Goal: Task Accomplishment & Management: Manage account settings

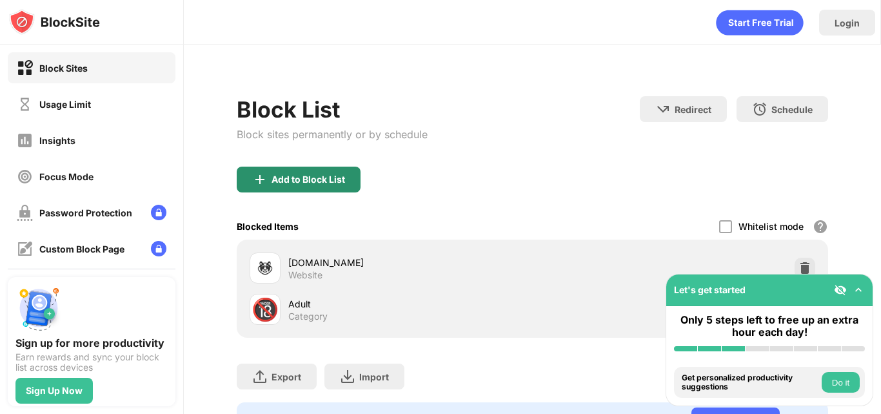
click at [302, 174] on div "Add to Block List" at bounding box center [309, 179] width 74 height 10
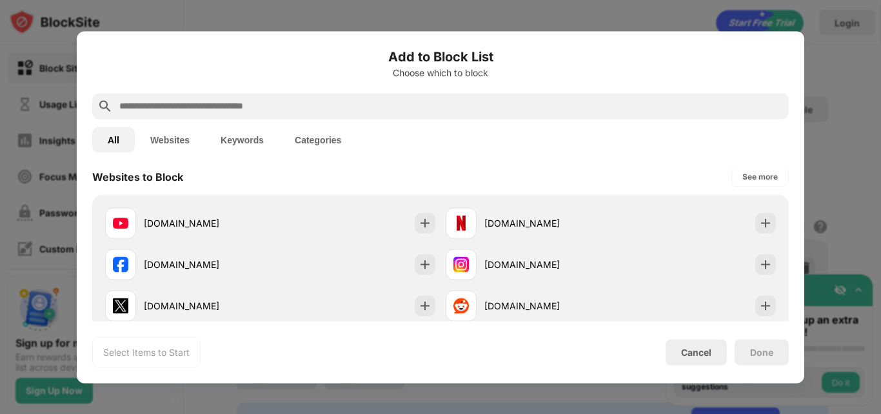
scroll to position [194, 0]
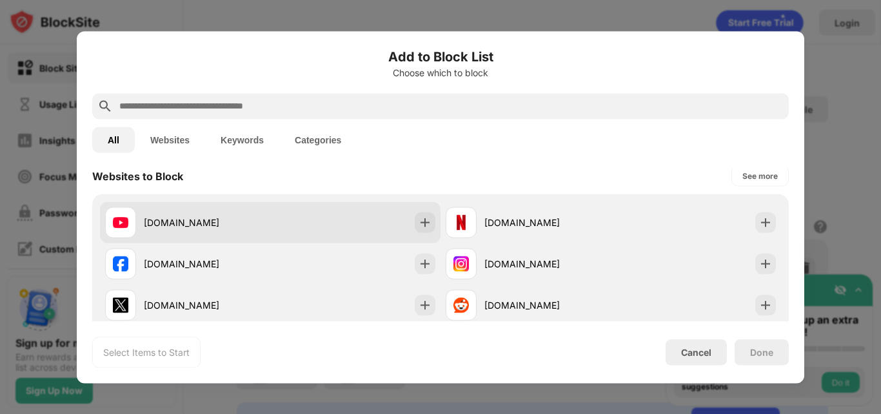
click at [323, 234] on div "[DOMAIN_NAME]" at bounding box center [270, 221] width 341 height 41
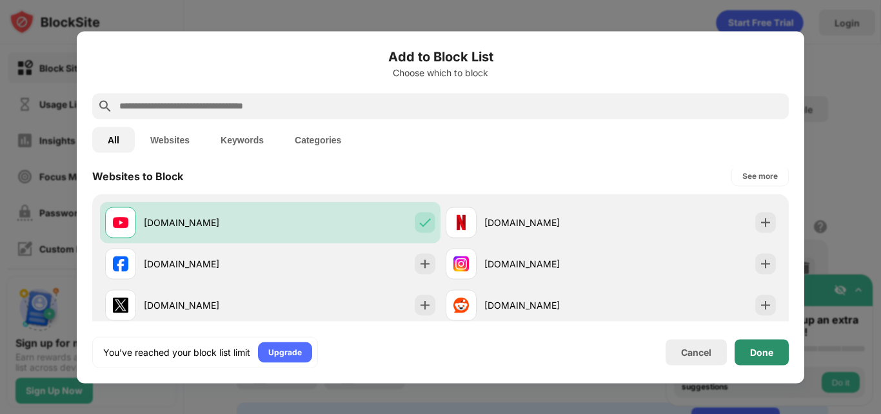
click at [756, 348] on div "Done" at bounding box center [761, 351] width 23 height 10
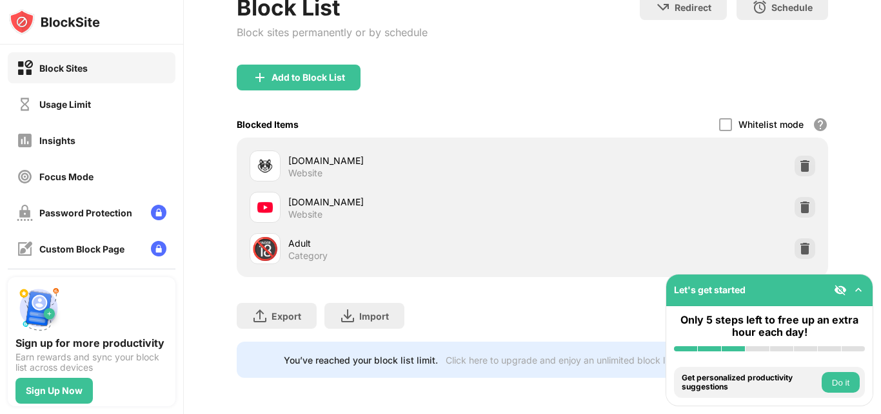
scroll to position [0, 0]
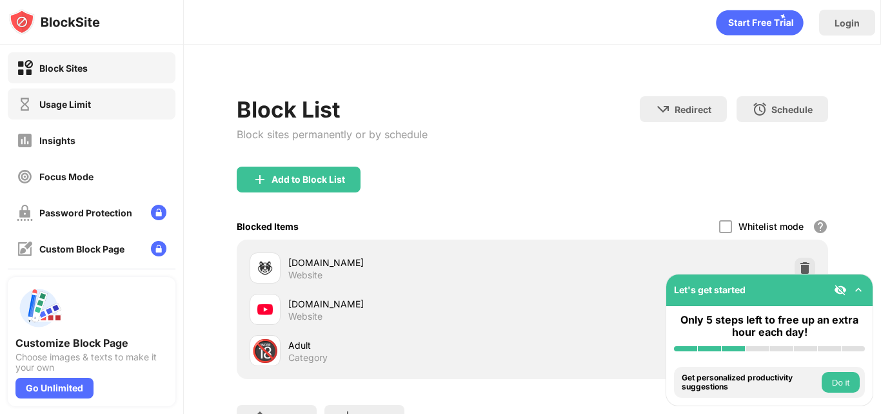
drag, startPoint x: 59, startPoint y: 112, endPoint x: 89, endPoint y: 111, distance: 30.3
click at [59, 112] on div "Usage Limit" at bounding box center [54, 104] width 74 height 16
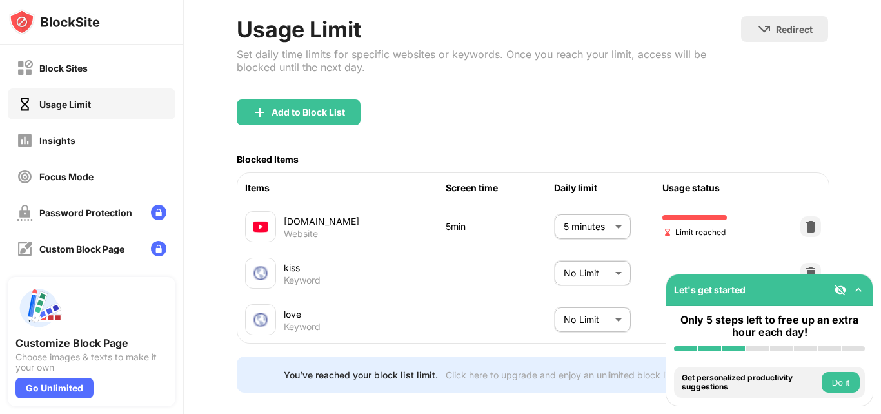
scroll to position [94, 0]
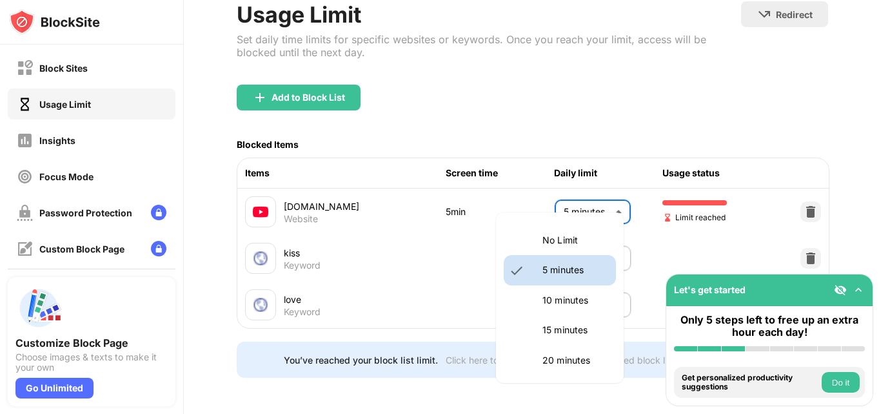
click at [605, 190] on body "Block Sites Usage Limit Insights Focus Mode Password Protection Custom Block Pa…" at bounding box center [440, 207] width 881 height 414
click at [583, 260] on li "5 minutes" at bounding box center [560, 270] width 112 height 30
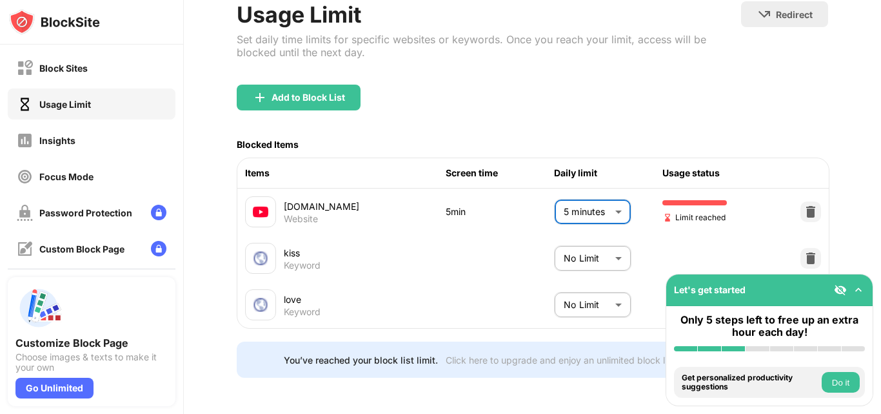
click at [591, 234] on body "Block Sites Usage Limit Insights Focus Mode Password Protection Custom Block Pa…" at bounding box center [440, 207] width 881 height 414
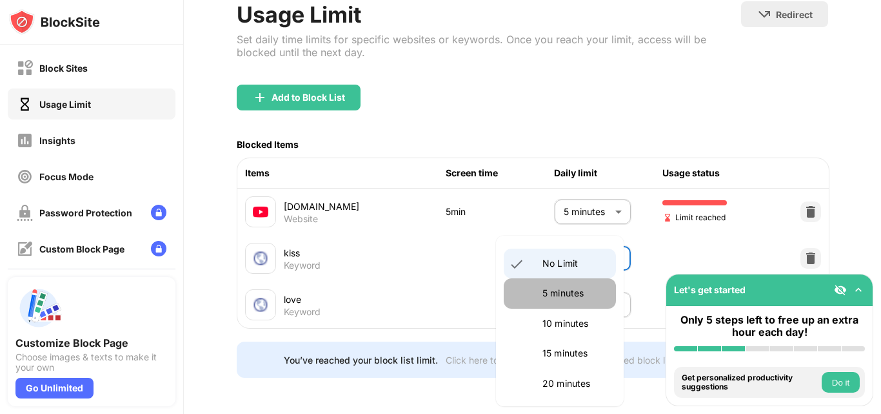
click at [576, 284] on li "5 minutes" at bounding box center [560, 293] width 112 height 30
type input "*"
click at [575, 290] on body "Block Sites Usage Limit Insights Focus Mode Password Protection Custom Block Pa…" at bounding box center [440, 207] width 881 height 414
click at [570, 286] on p "5 minutes" at bounding box center [576, 293] width 66 height 14
type input "*"
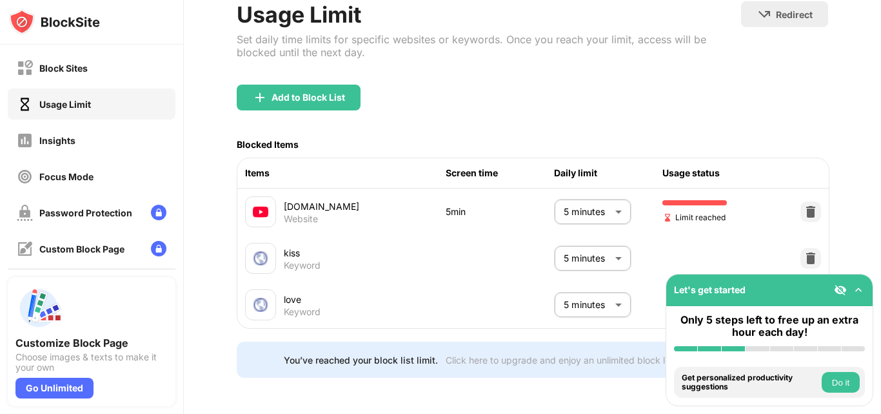
click at [839, 379] on button "Do it" at bounding box center [841, 382] width 38 height 21
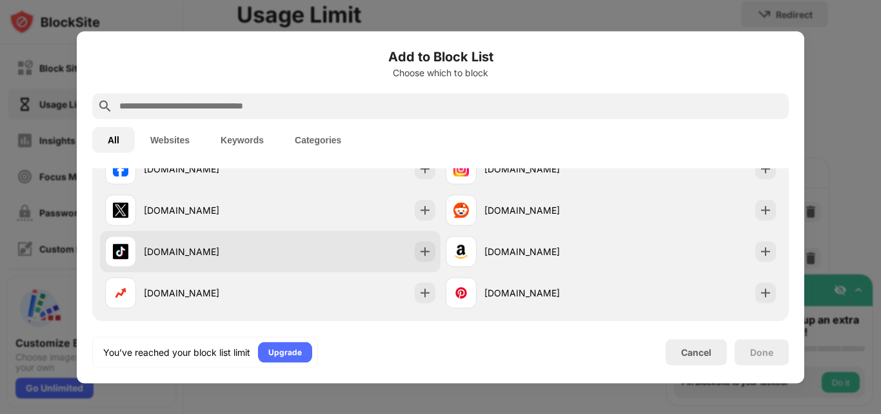
scroll to position [224, 0]
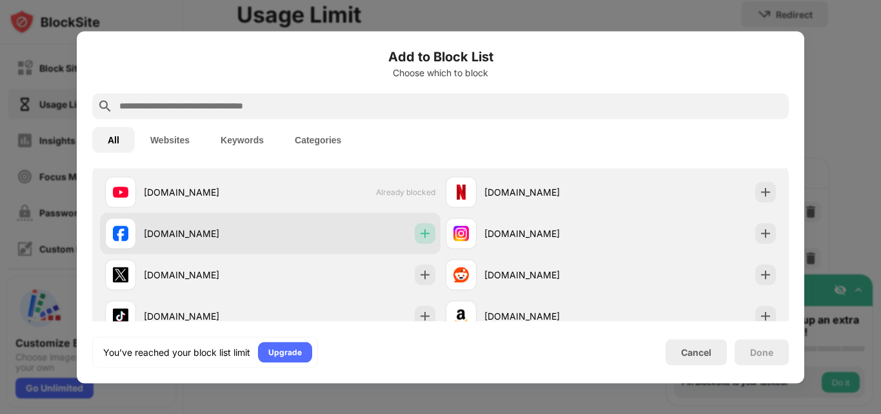
click at [419, 226] on img at bounding box center [425, 232] width 13 height 13
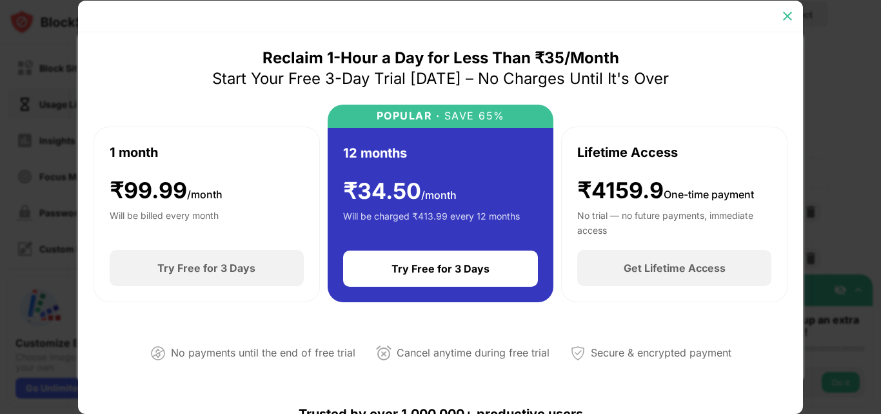
click at [787, 10] on img at bounding box center [787, 16] width 13 height 13
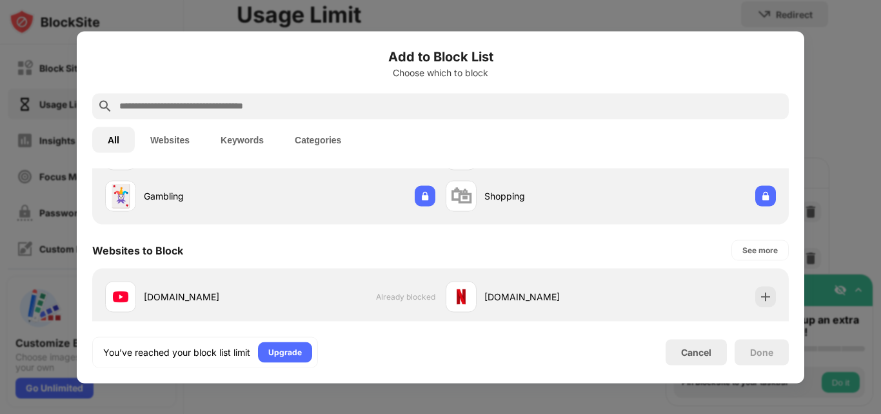
scroll to position [95, 0]
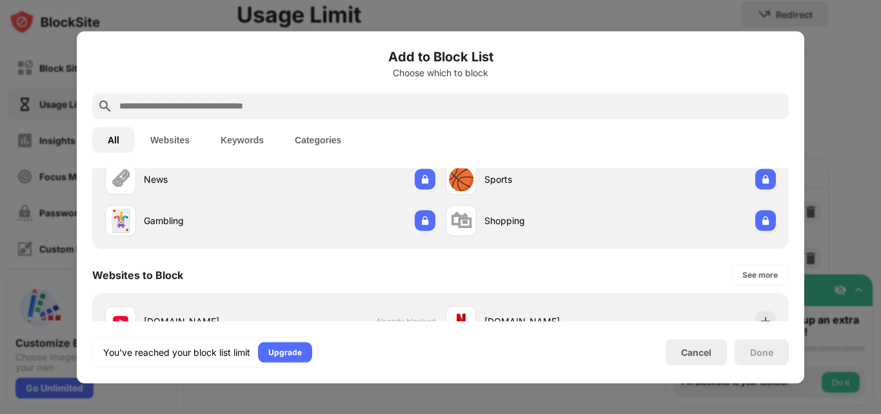
click at [169, 138] on button "Websites" at bounding box center [170, 139] width 70 height 26
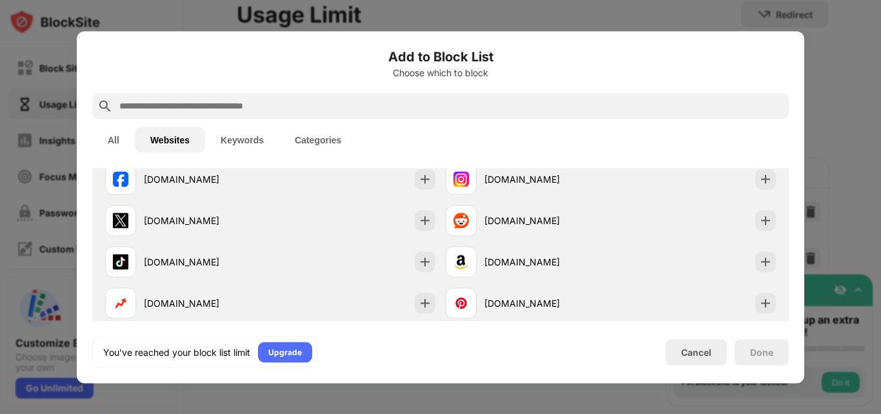
scroll to position [0, 0]
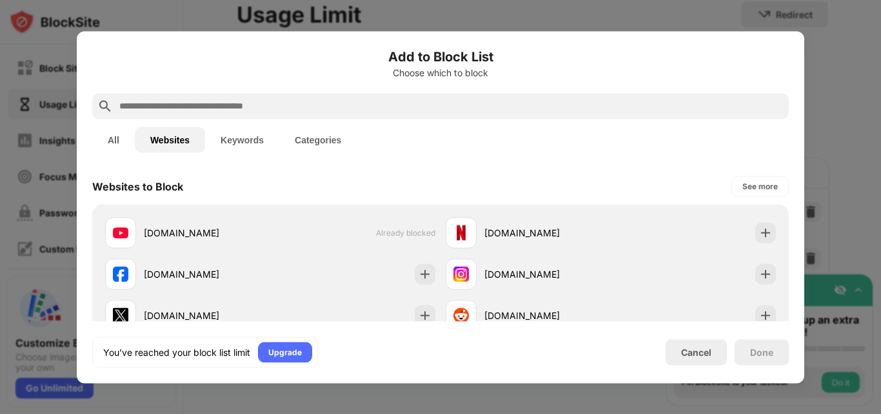
click at [238, 135] on button "Keywords" at bounding box center [242, 139] width 74 height 26
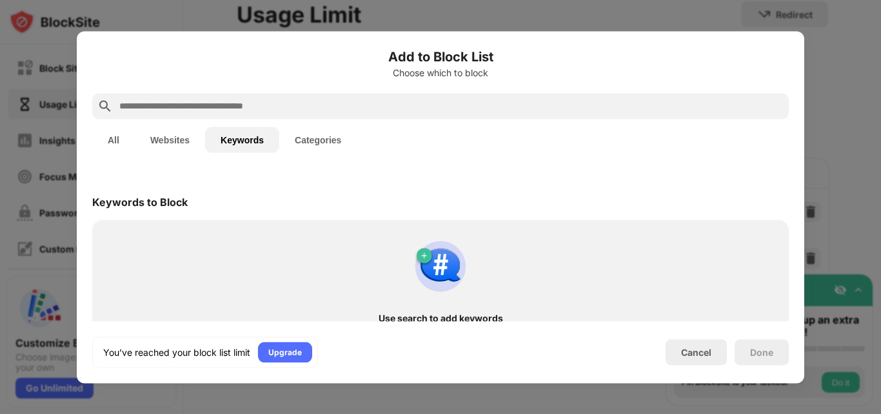
click at [308, 133] on button "Categories" at bounding box center [317, 139] width 77 height 26
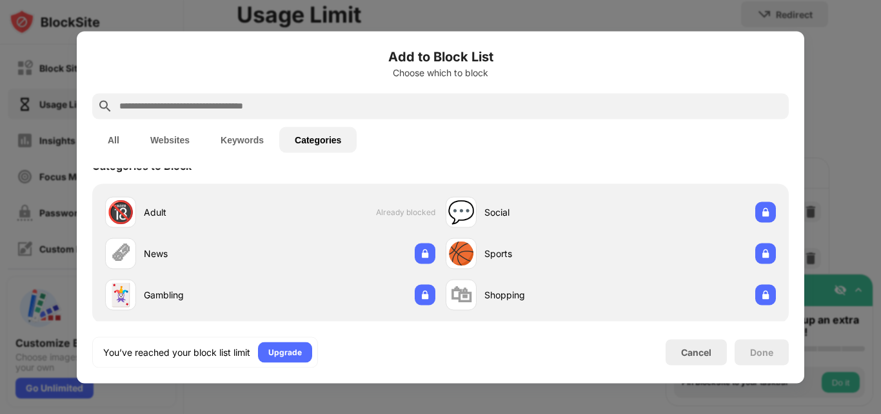
scroll to position [38, 0]
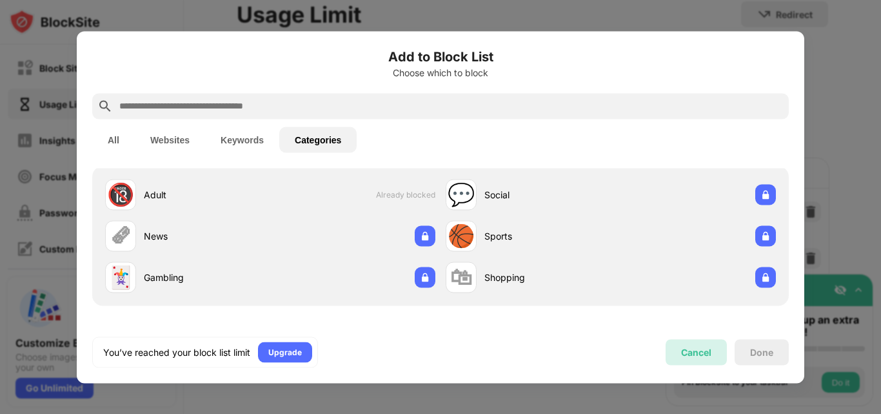
click at [694, 348] on div "Cancel" at bounding box center [696, 351] width 30 height 11
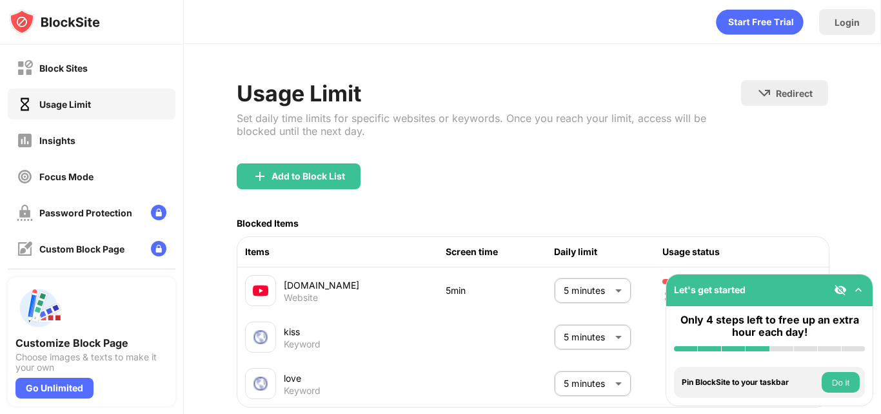
scroll to position [0, 0]
click at [859, 287] on img at bounding box center [858, 289] width 13 height 13
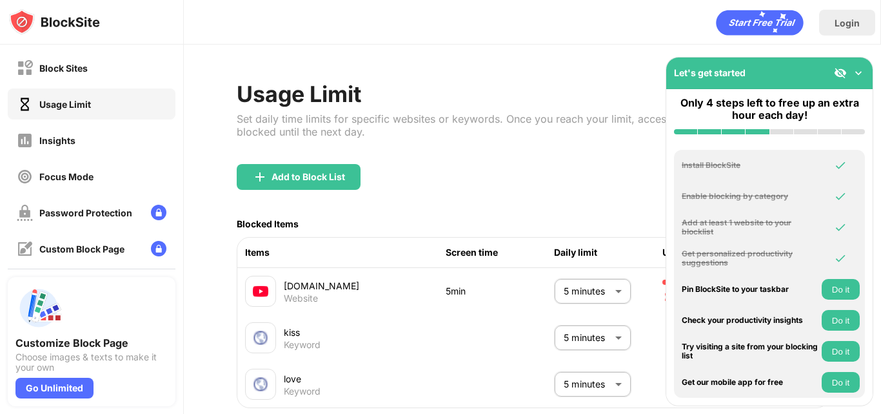
click at [862, 68] on img at bounding box center [858, 72] width 13 height 13
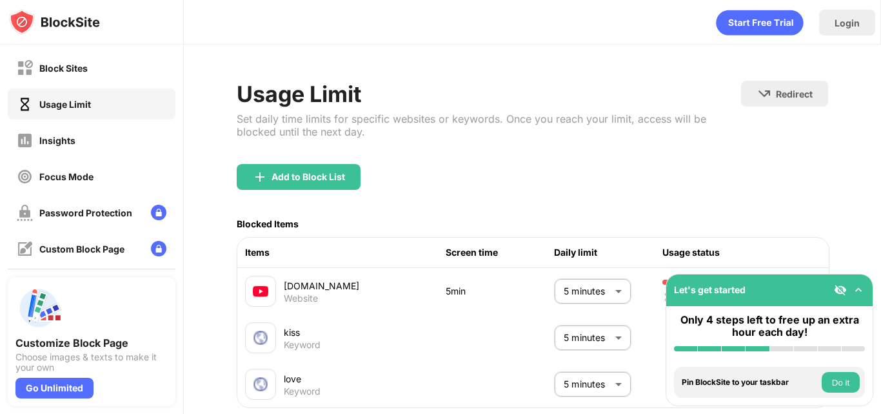
click at [748, 32] on icon "animation" at bounding box center [759, 22] width 87 height 25
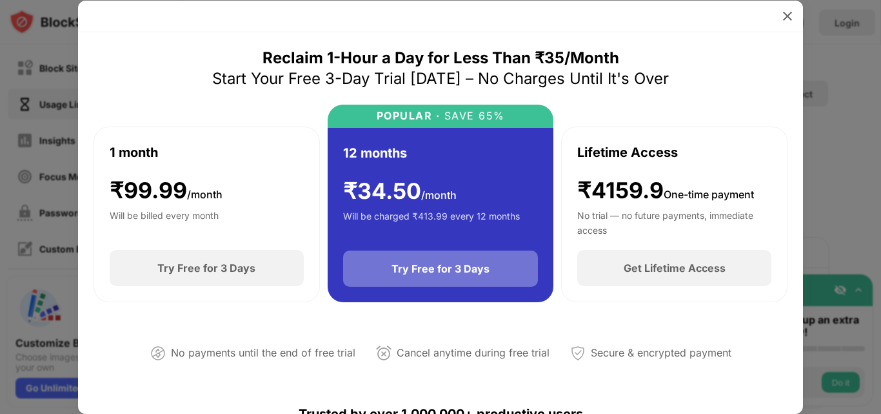
click at [441, 282] on div "Try Free for 3 Days" at bounding box center [440, 268] width 195 height 36
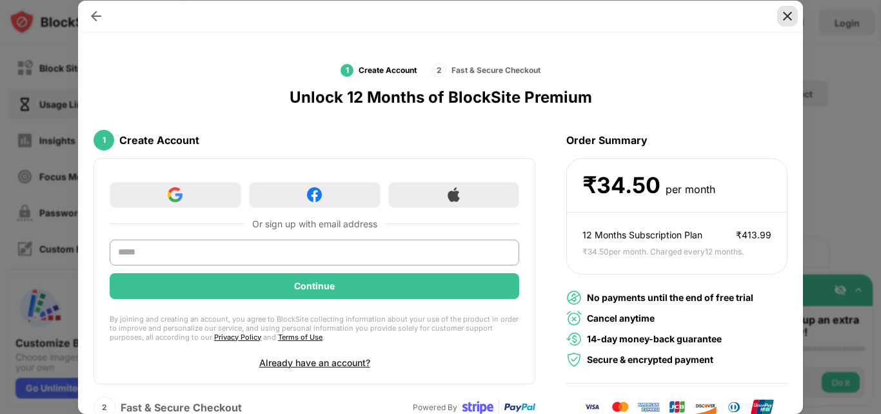
click at [784, 23] on div at bounding box center [787, 16] width 21 height 21
